Goal: Task Accomplishment & Management: Use online tool/utility

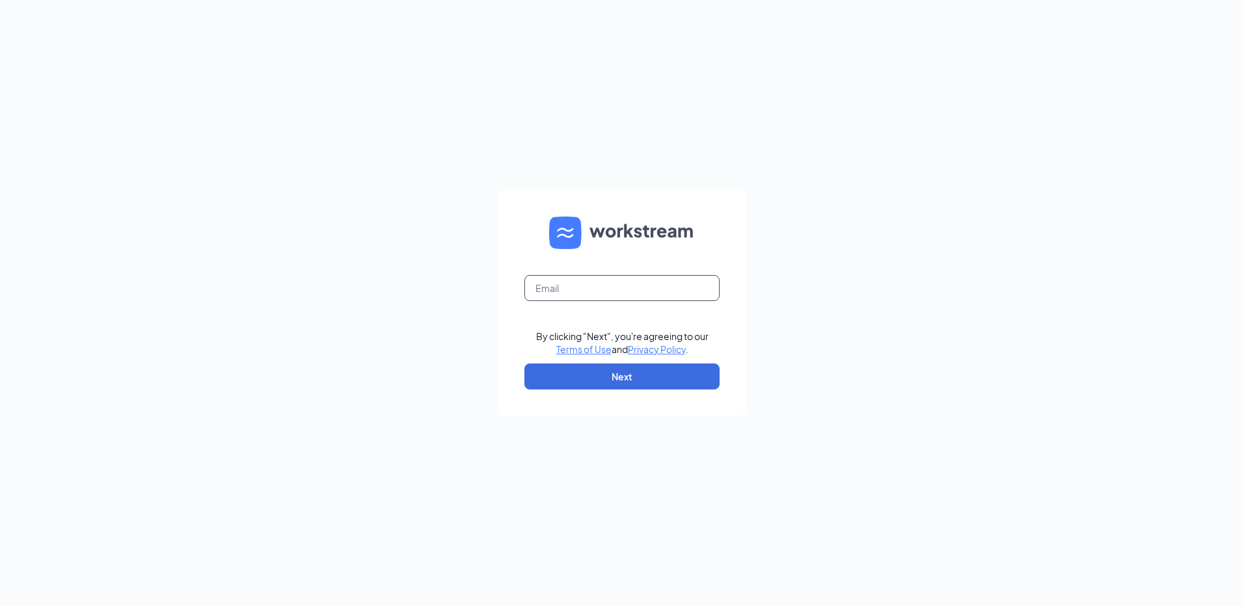
click at [583, 292] on input "text" at bounding box center [621, 288] width 195 height 26
type input "rs039723@tacobell.com"
click at [606, 372] on button "Next" at bounding box center [621, 377] width 195 height 26
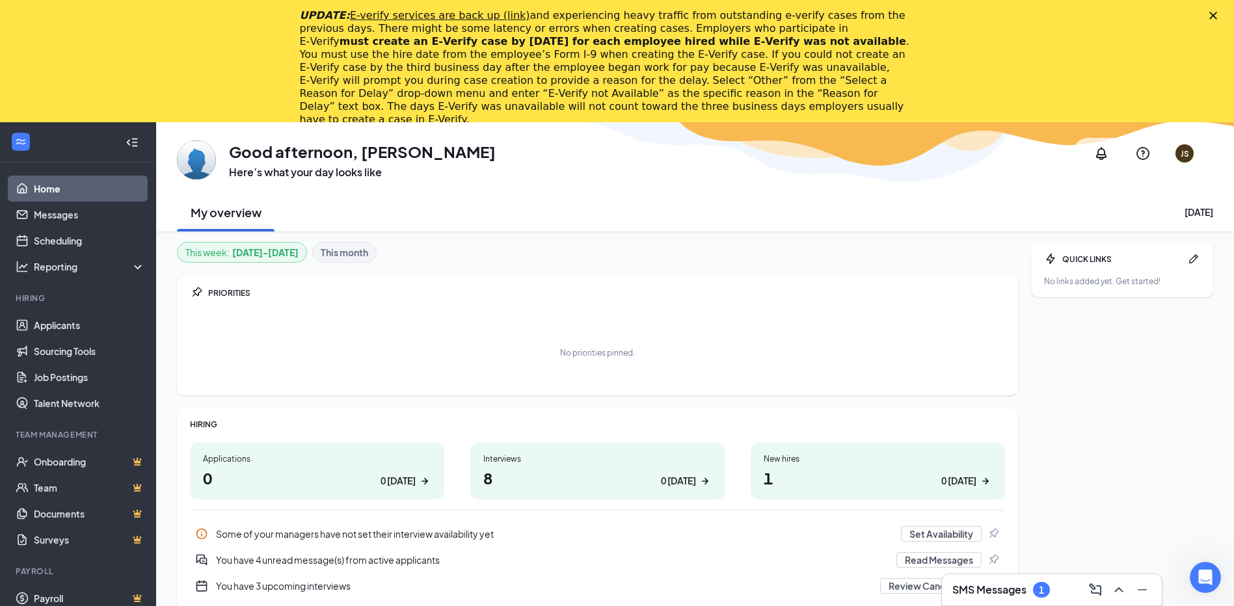
scroll to position [122, 0]
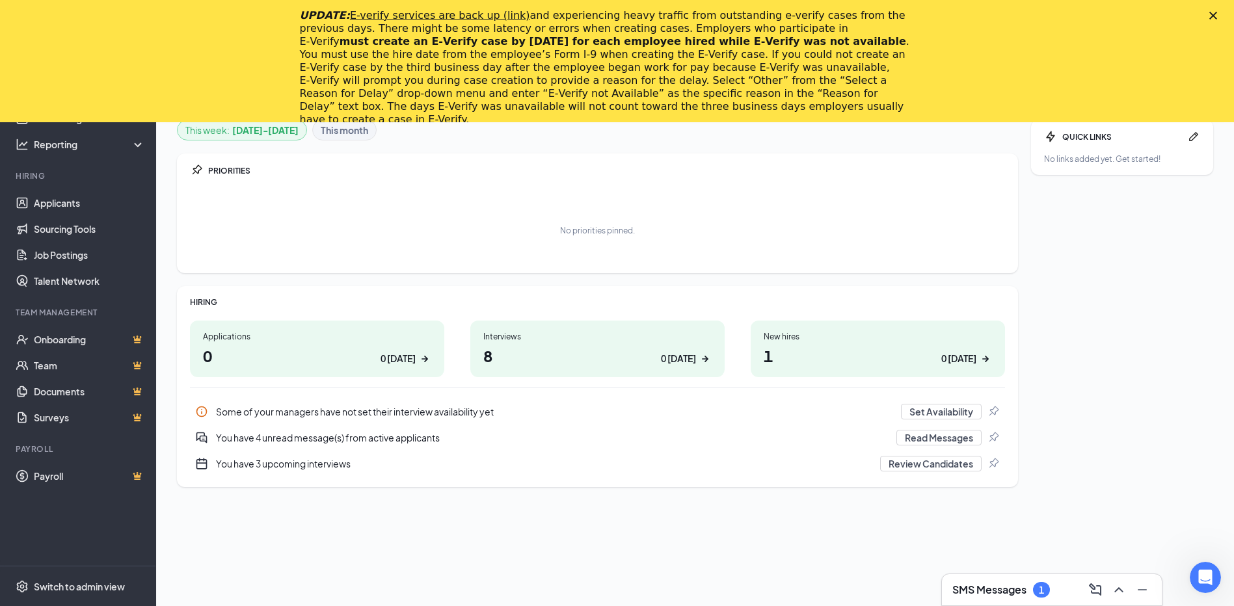
click at [572, 341] on div "Interviews" at bounding box center [597, 336] width 228 height 11
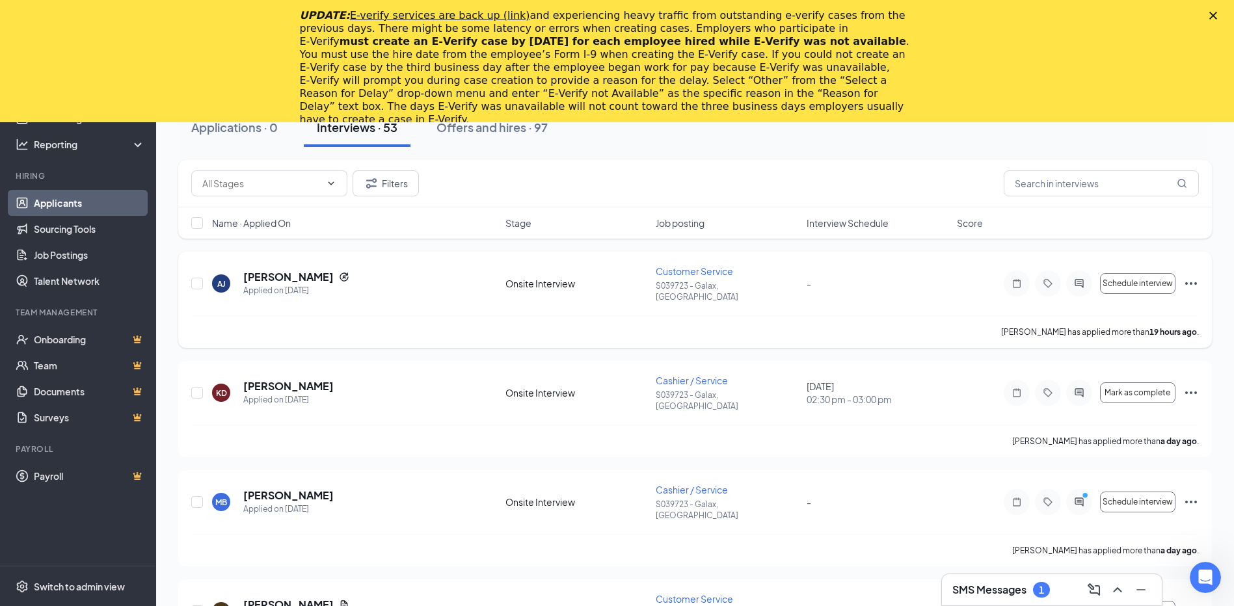
click at [1193, 282] on icon "Ellipses" at bounding box center [1192, 284] width 16 height 16
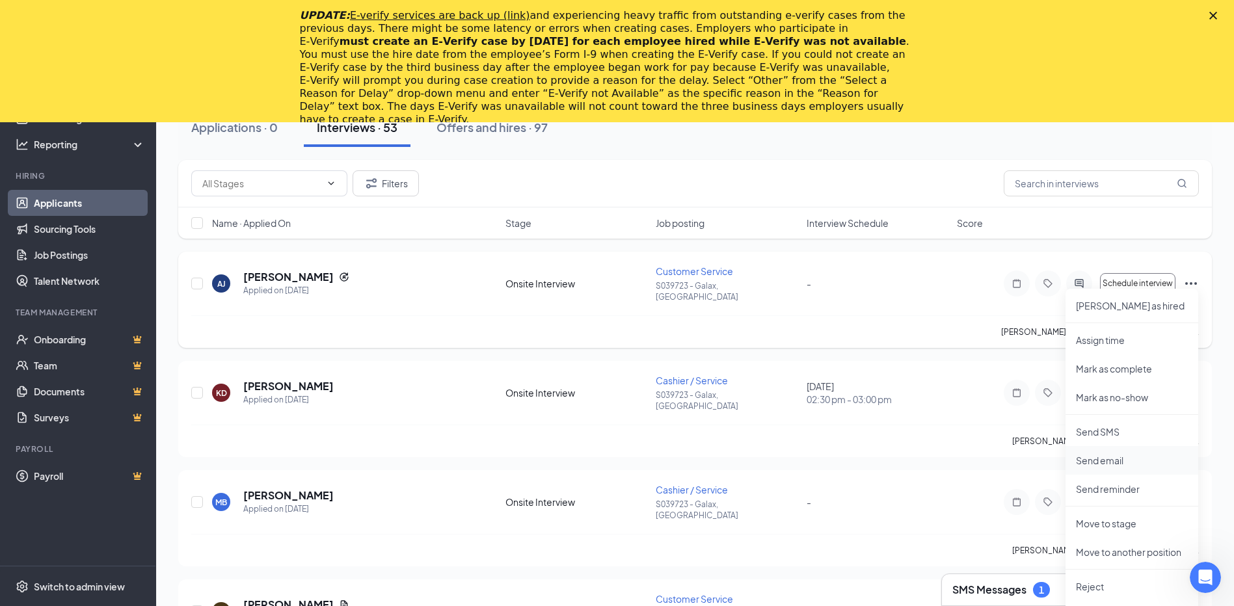
scroll to position [187, 0]
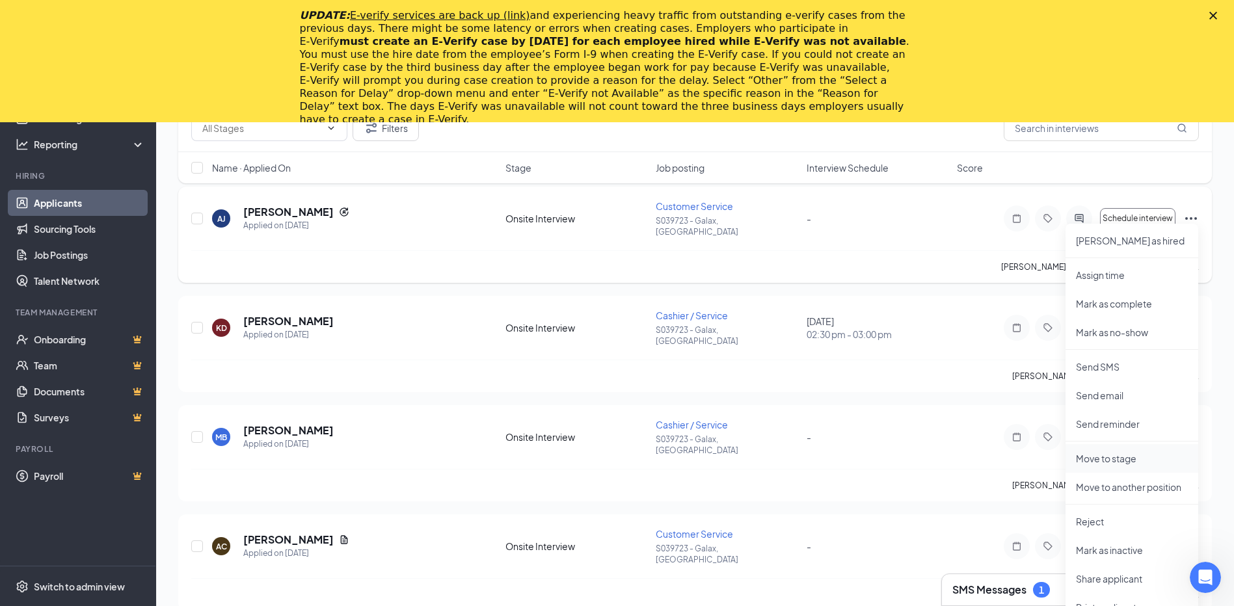
click at [1108, 457] on p "Move to stage" at bounding box center [1132, 458] width 112 height 13
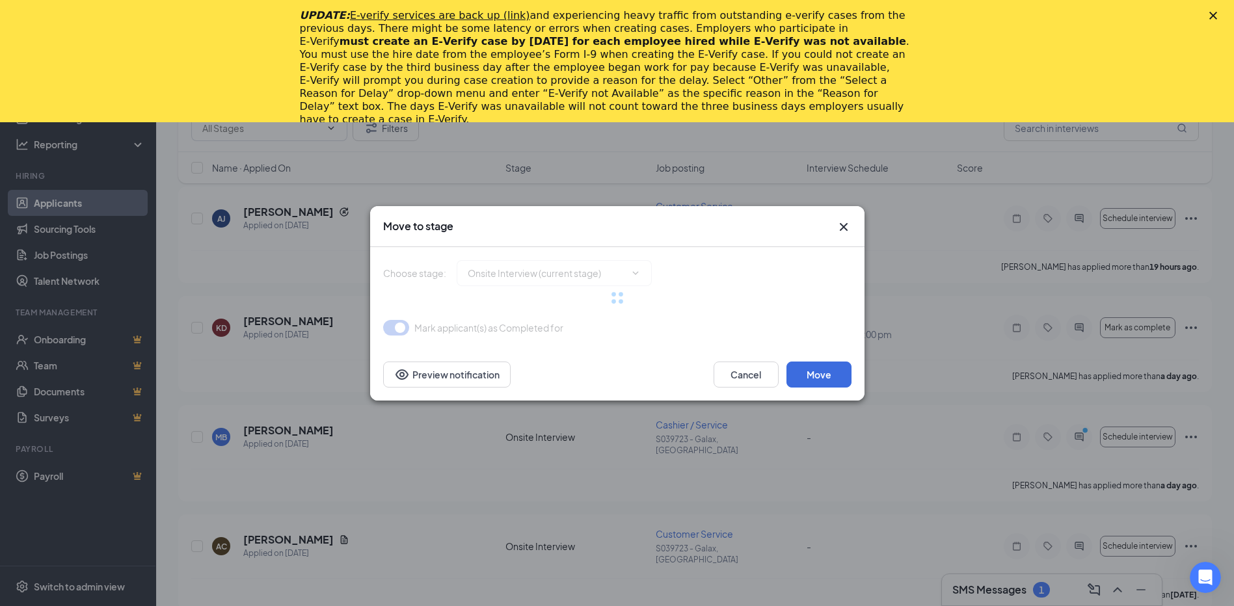
type input "Hiring Complete (final stage)"
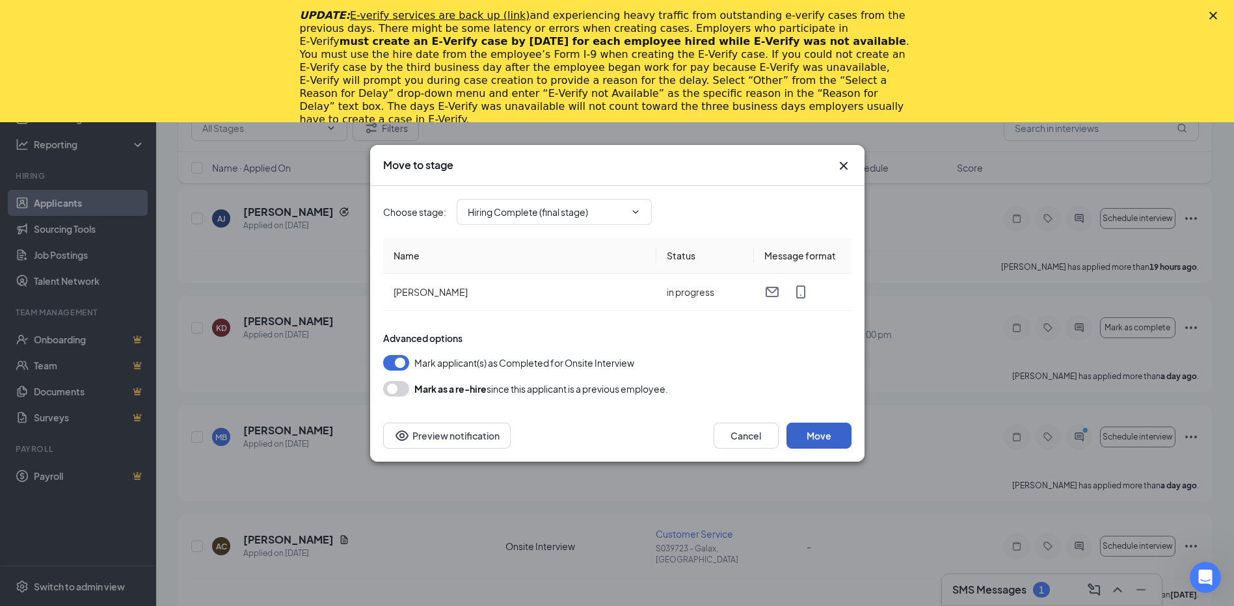
click at [815, 432] on button "Move" at bounding box center [819, 436] width 65 height 26
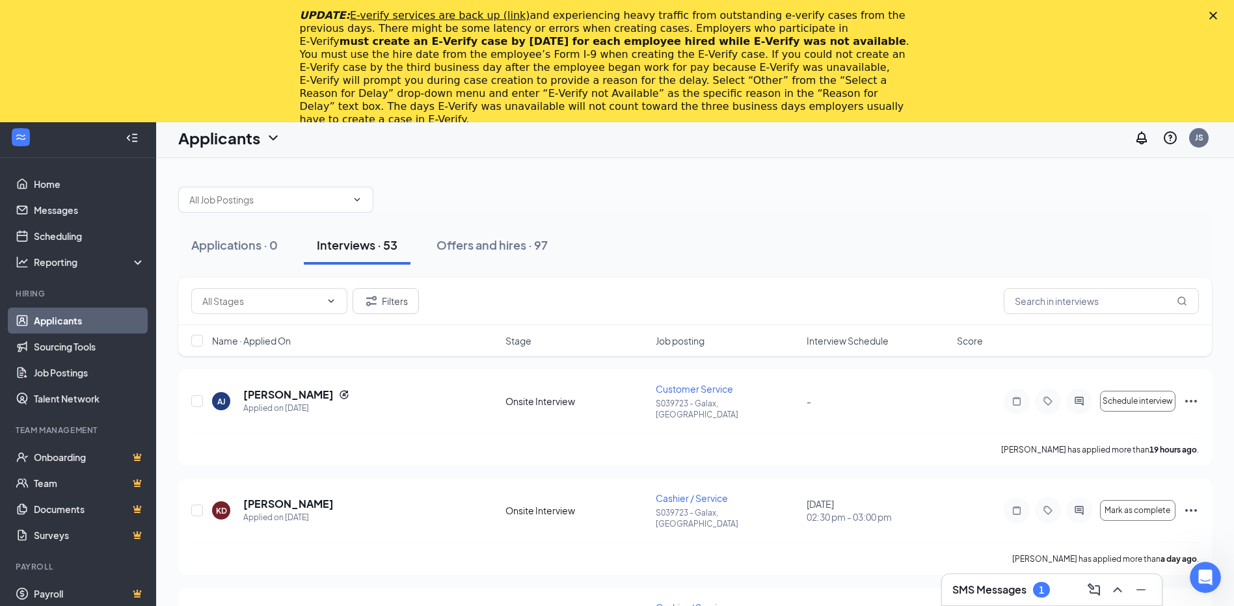
scroll to position [0, 0]
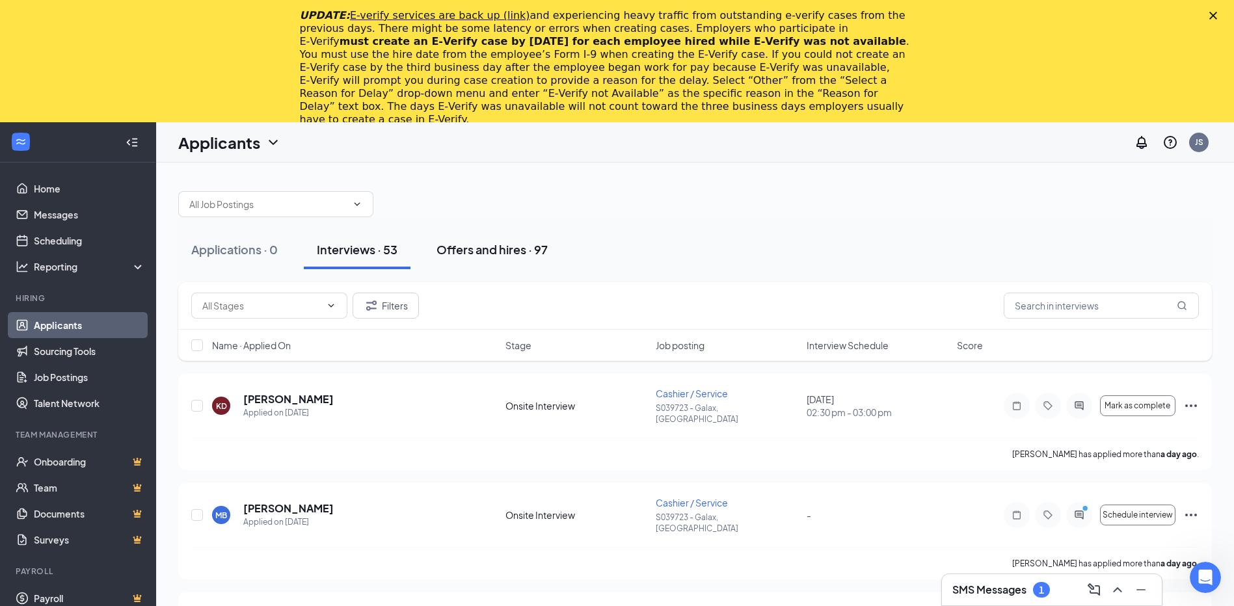
click at [470, 243] on div "Offers and hires · 97" at bounding box center [492, 249] width 111 height 16
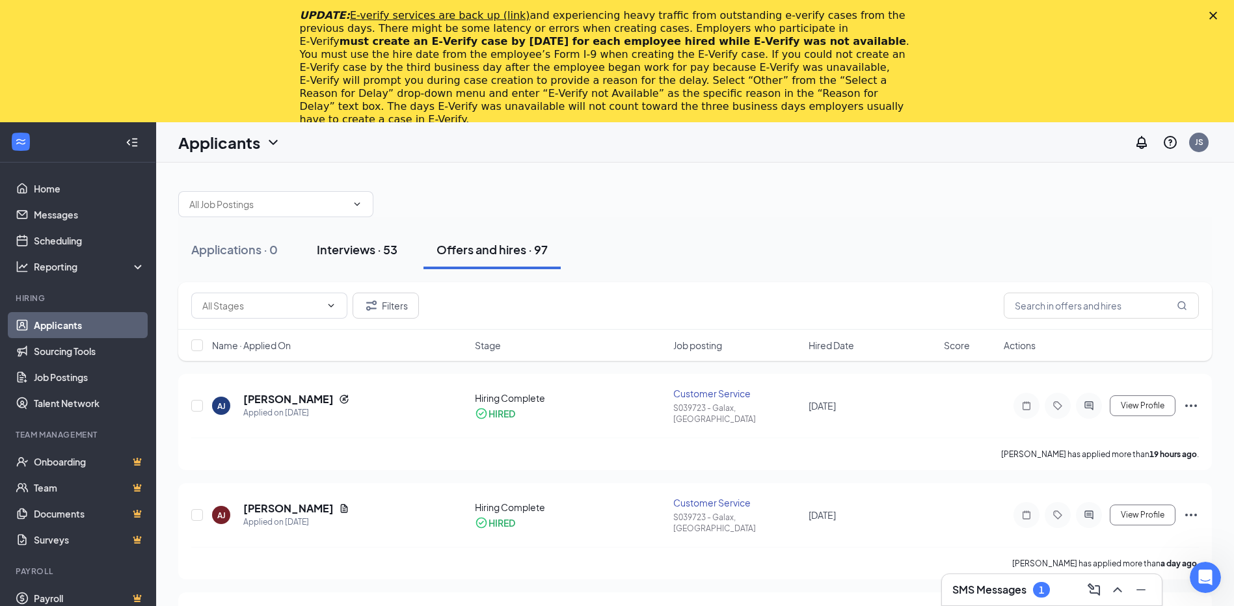
click at [351, 247] on div "Interviews · 53" at bounding box center [357, 249] width 81 height 16
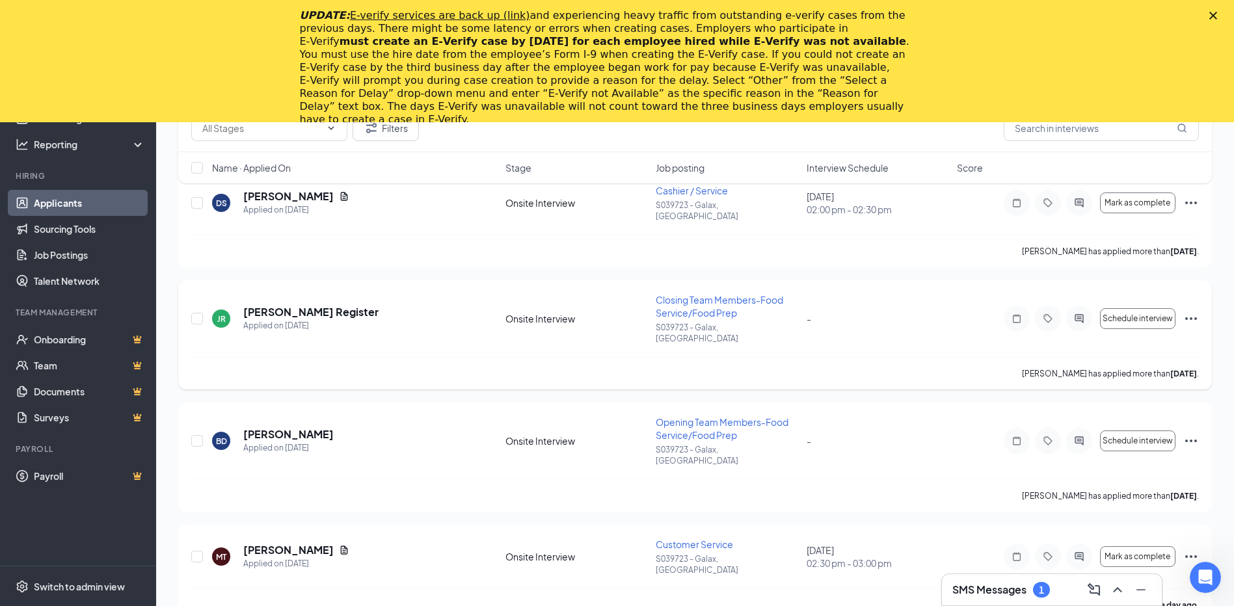
scroll to position [651, 0]
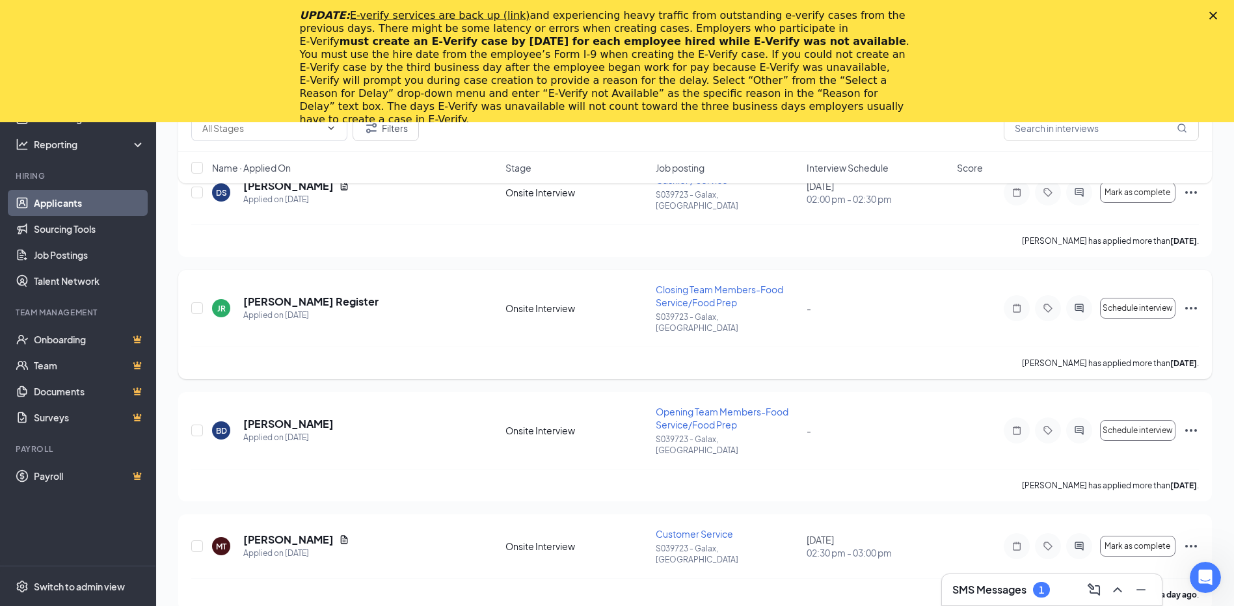
click at [1190, 301] on icon "Ellipses" at bounding box center [1192, 309] width 16 height 16
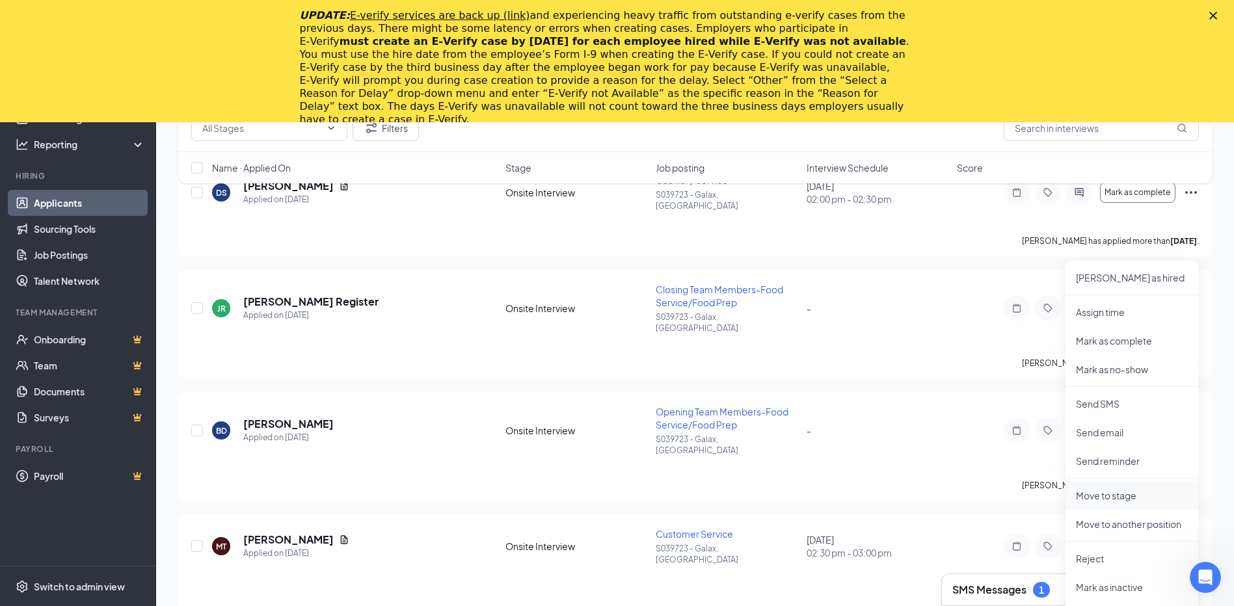
click at [1111, 485] on li "Move to stage" at bounding box center [1132, 495] width 133 height 29
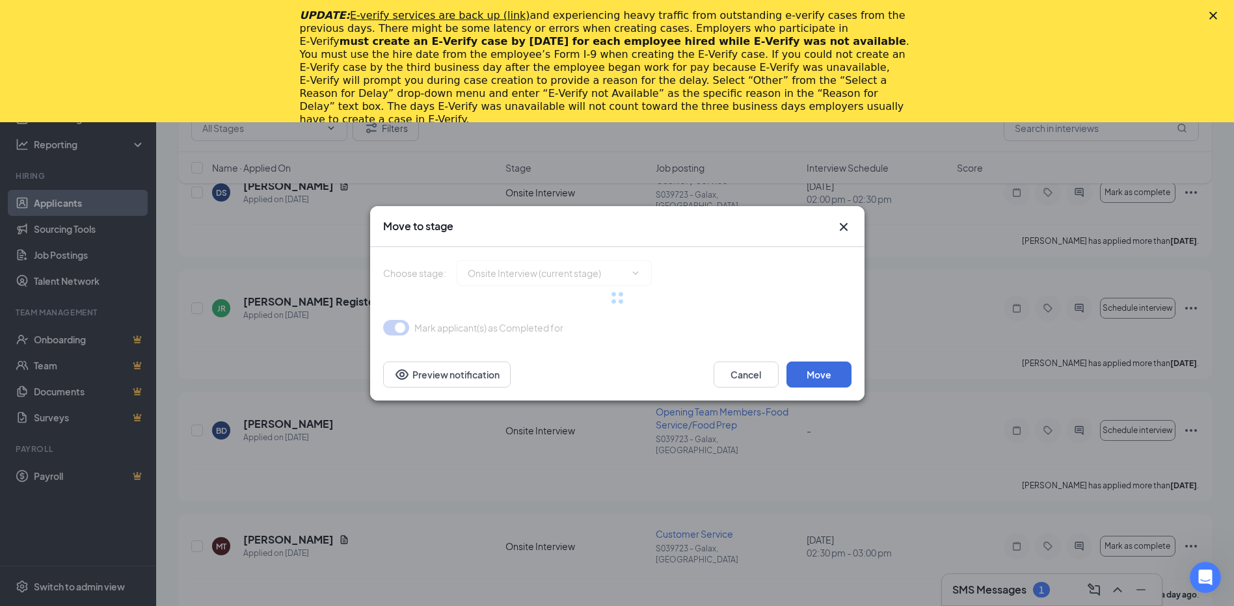
type input "Hiring Complete (final stage)"
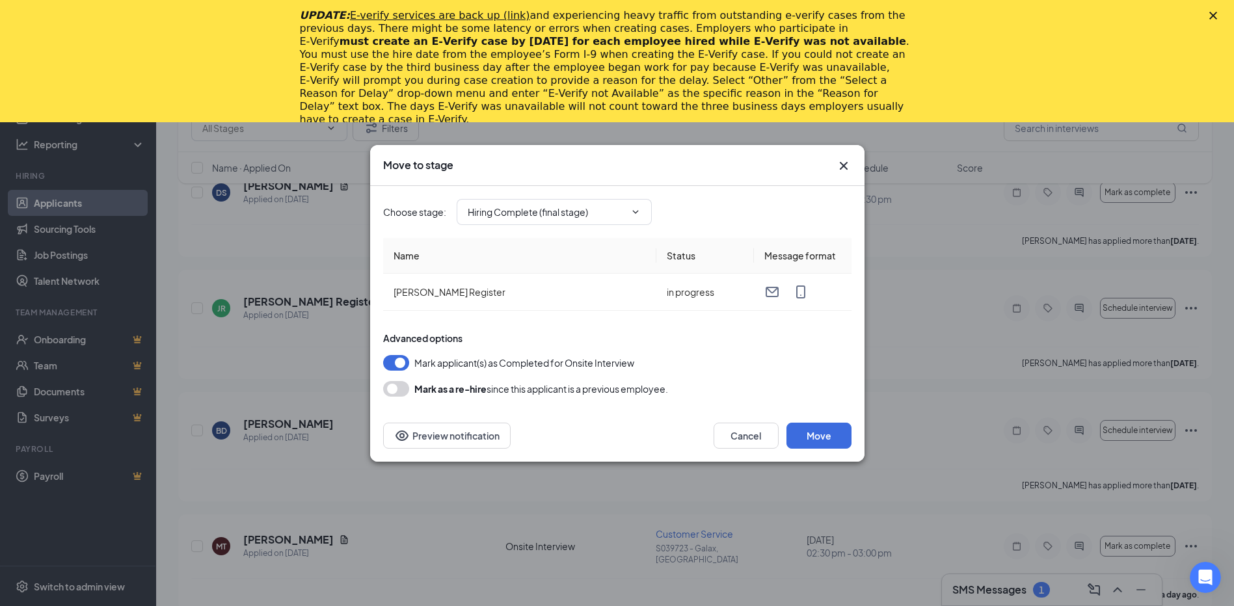
click at [840, 161] on icon "Cross" at bounding box center [844, 166] width 16 height 16
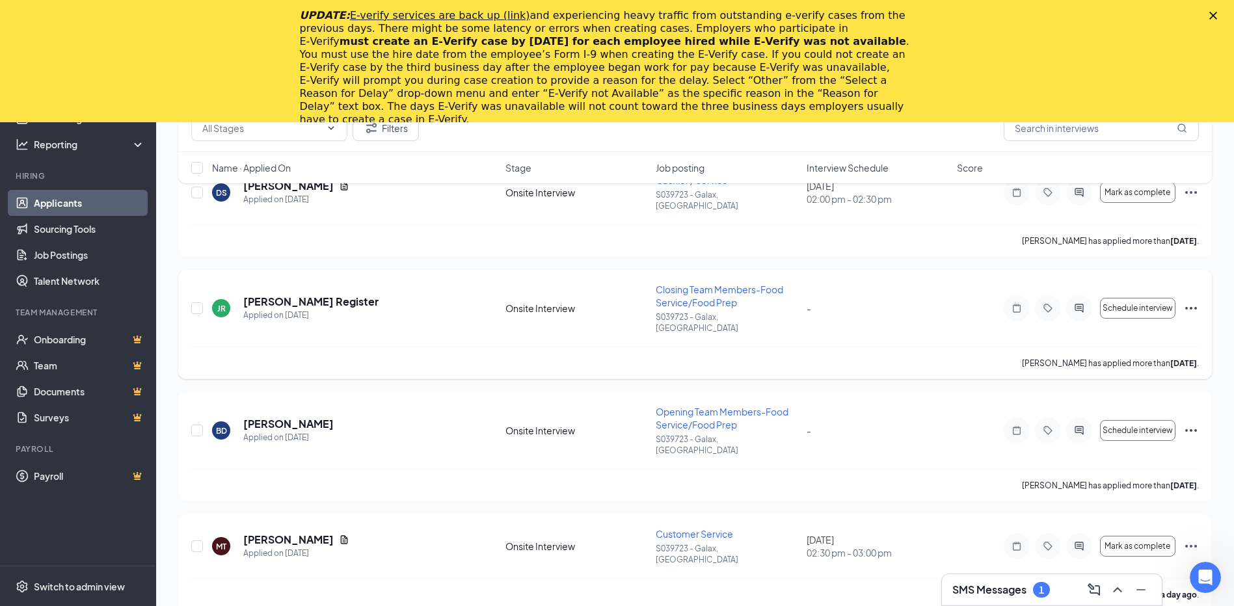
click at [1186, 301] on icon "Ellipses" at bounding box center [1192, 309] width 16 height 16
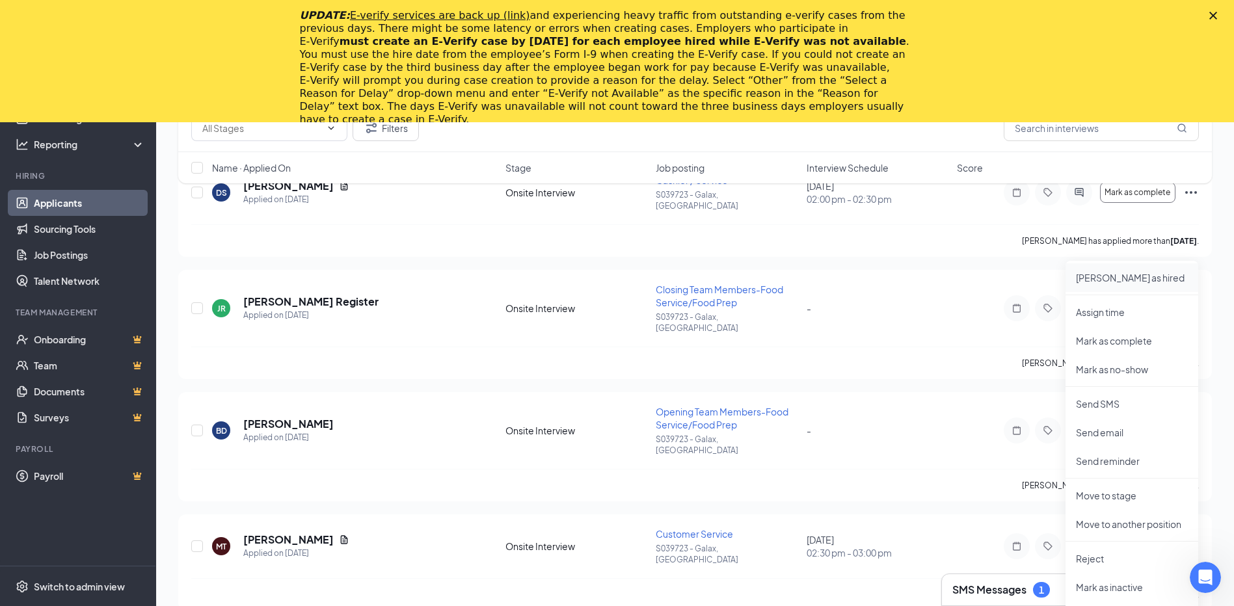
click at [1094, 279] on p "[PERSON_NAME] as hired" at bounding box center [1132, 277] width 112 height 13
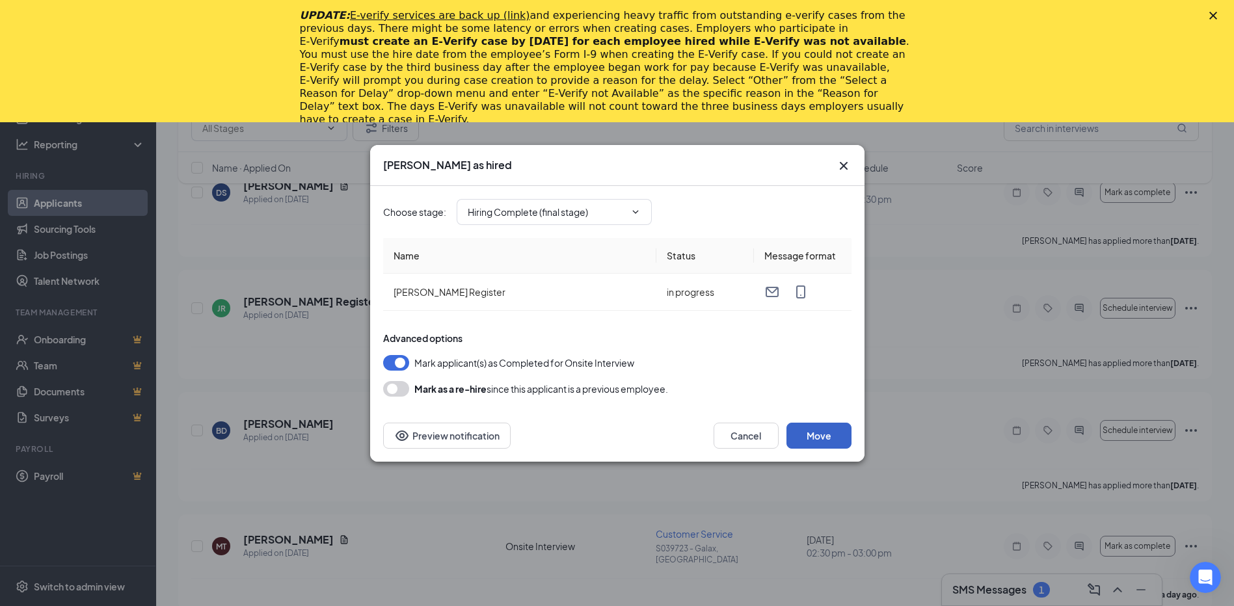
click at [812, 431] on button "Move" at bounding box center [819, 436] width 65 height 26
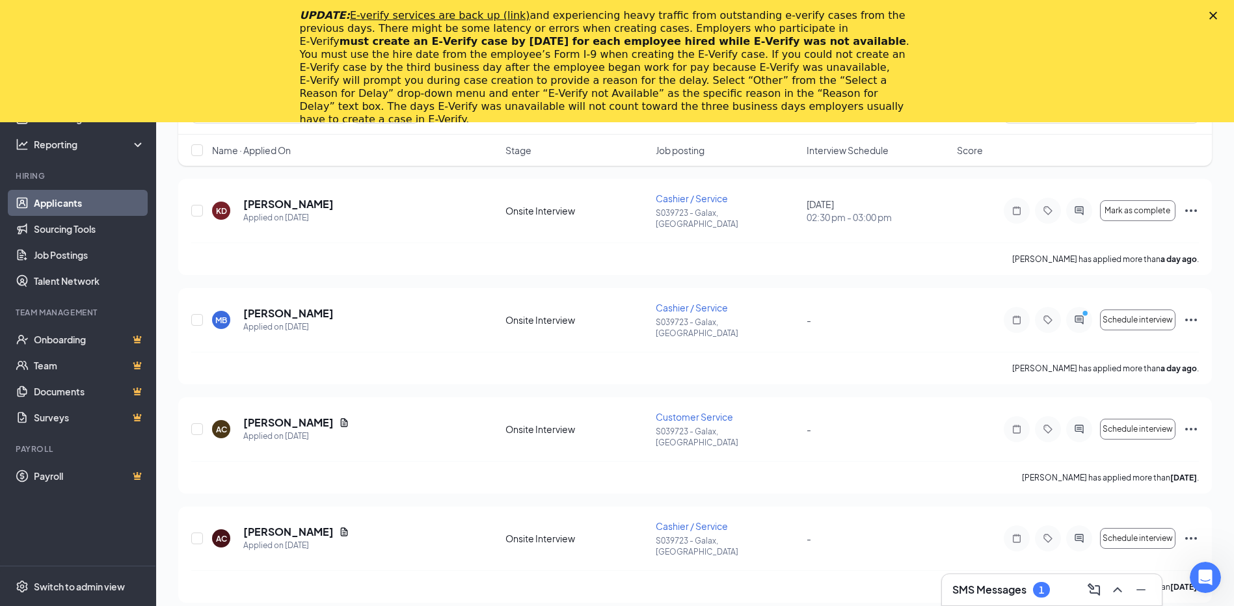
scroll to position [0, 0]
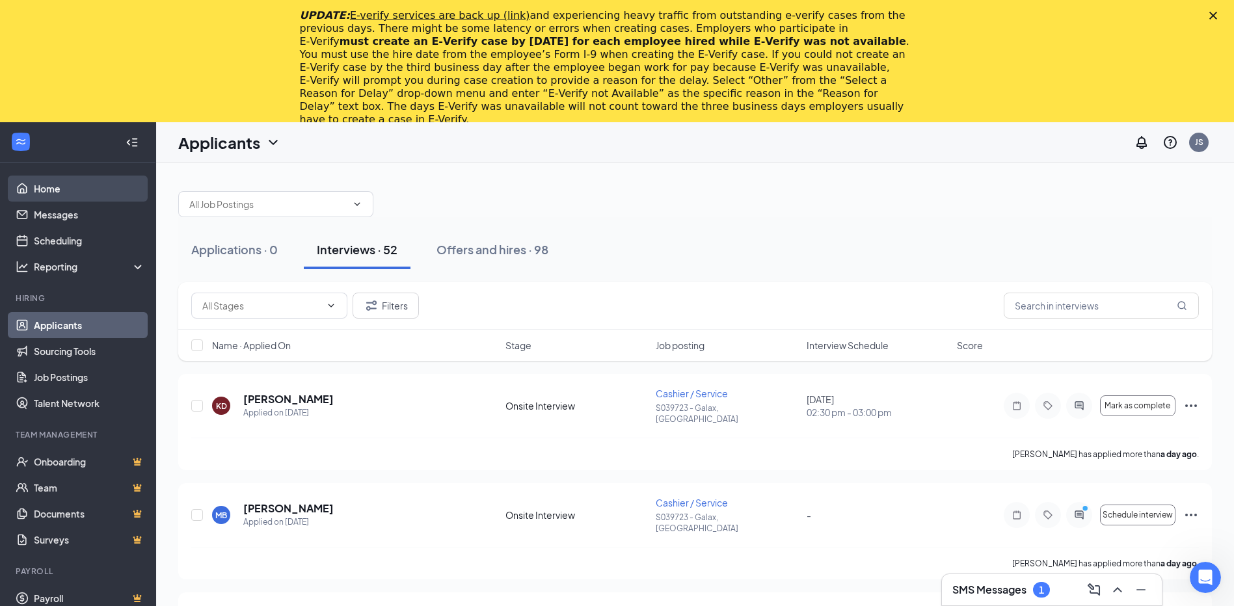
click at [57, 197] on link "Home" at bounding box center [89, 189] width 111 height 26
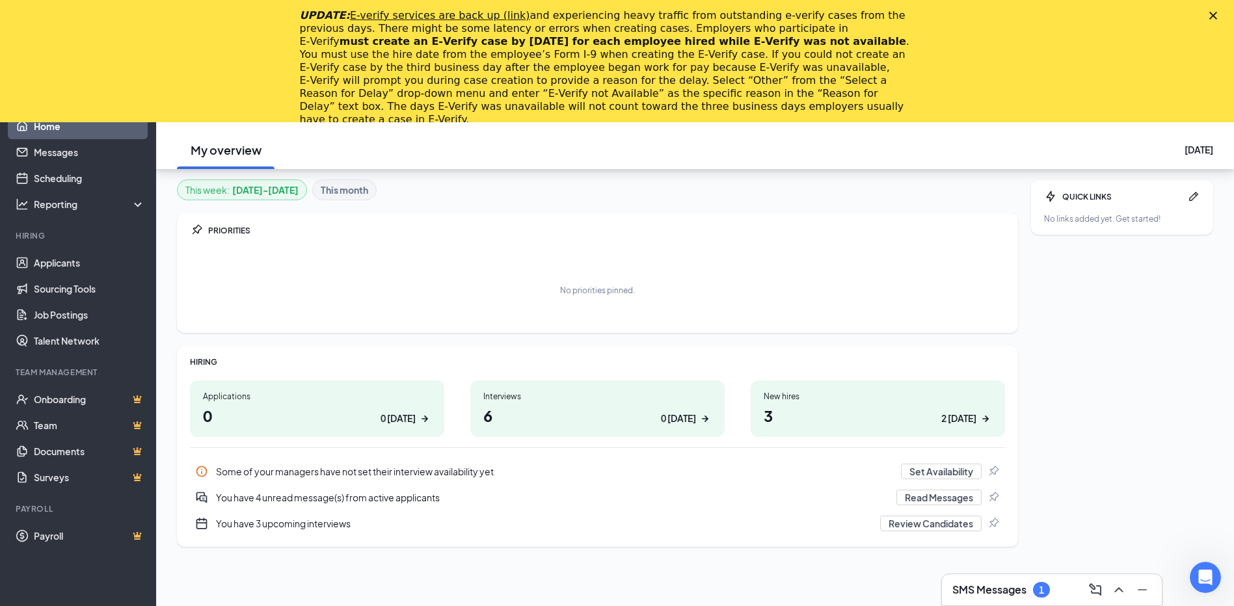
scroll to position [122, 0]
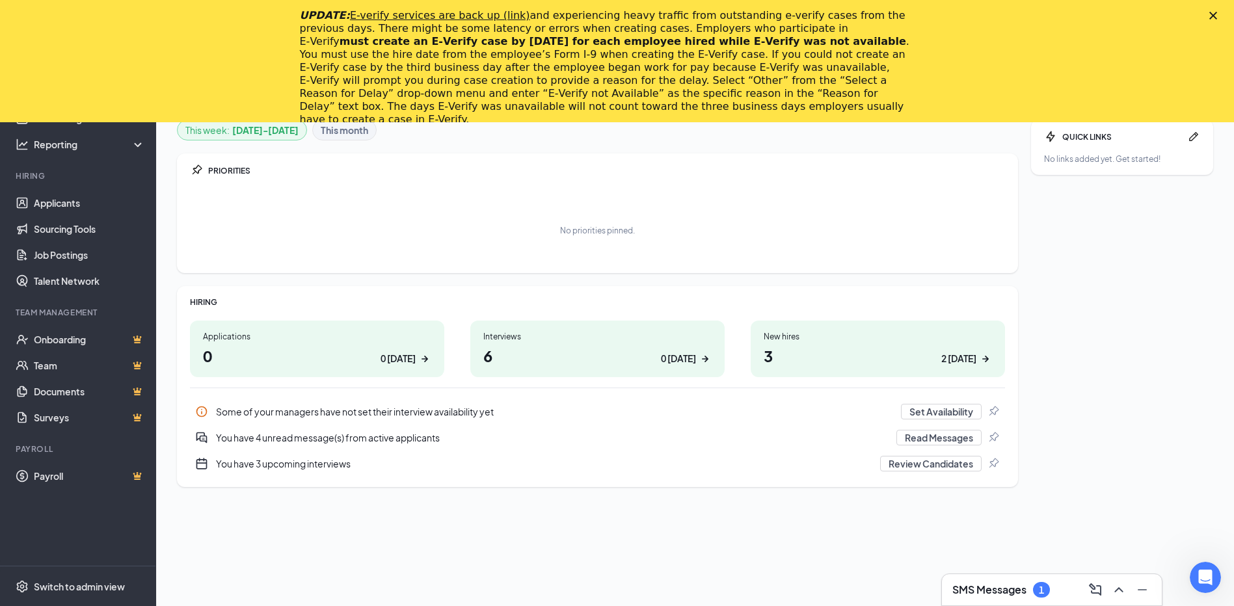
click at [965, 355] on div "2 [DATE]" at bounding box center [958, 359] width 35 height 14
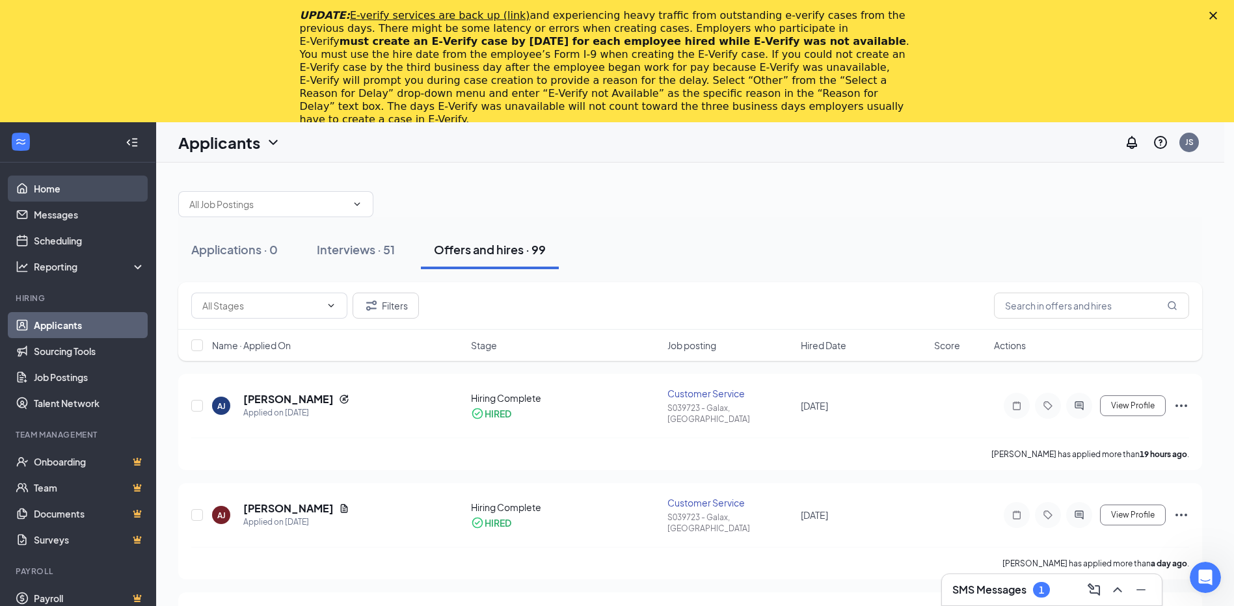
click at [52, 191] on link "Home" at bounding box center [89, 189] width 111 height 26
